Goal: Transaction & Acquisition: Purchase product/service

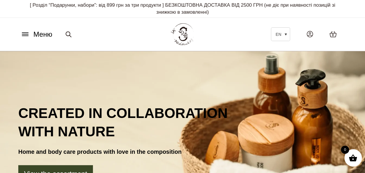
click at [24, 34] on icon at bounding box center [25, 34] width 9 height 6
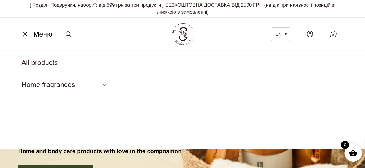
click at [51, 63] on link "All products" at bounding box center [40, 63] width 36 height 8
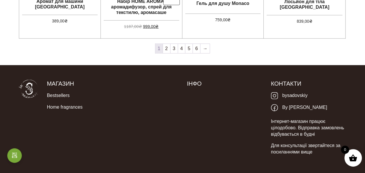
scroll to position [494, 0]
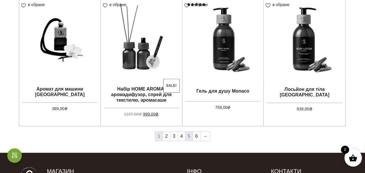
click at [189, 137] on link "5" at bounding box center [188, 135] width 7 height 9
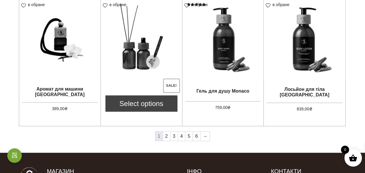
click at [147, 101] on link "Select options" at bounding box center [141, 103] width 72 height 16
click at [146, 103] on link "Select options" at bounding box center [141, 103] width 72 height 16
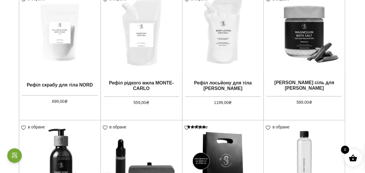
scroll to position [29, 0]
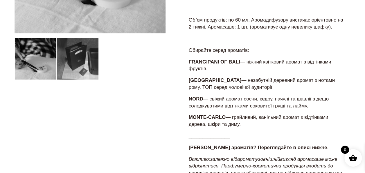
scroll to position [232, 0]
